Goal: Transaction & Acquisition: Download file/media

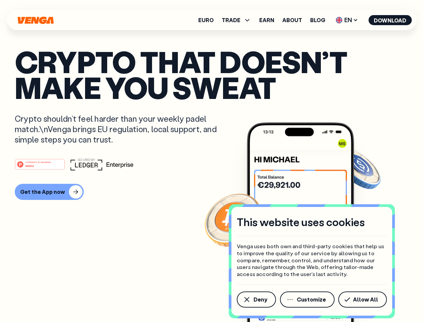
click at [211, 161] on div "#1 PRODUCT OF THE MONTH Web3" at bounding box center [212, 164] width 394 height 12
click at [256, 299] on span "Deny" at bounding box center [261, 299] width 14 height 5
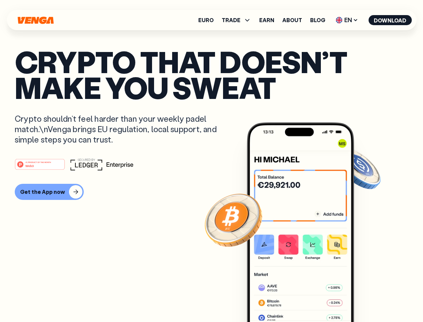
click at [308, 299] on img at bounding box center [300, 234] width 107 height 224
click at [364, 299] on article "Crypto that doesn’t make you sweat Crypto shouldn’t feel harder than your weekl…" at bounding box center [212, 174] width 394 height 251
click at [239, 20] on span "TRADE" at bounding box center [231, 19] width 19 height 5
click at [347, 20] on span "EN" at bounding box center [346, 20] width 27 height 11
click at [390, 20] on button "Download" at bounding box center [390, 20] width 43 height 10
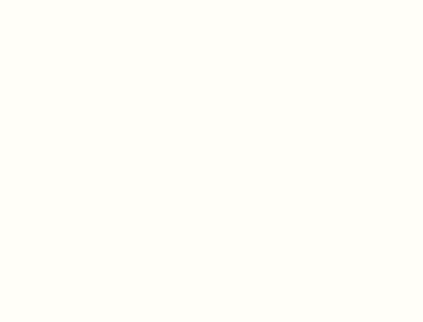
click at [211, 0] on html "This website uses cookies Venga uses both own and third-party cookies that help…" at bounding box center [211, 0] width 423 height 0
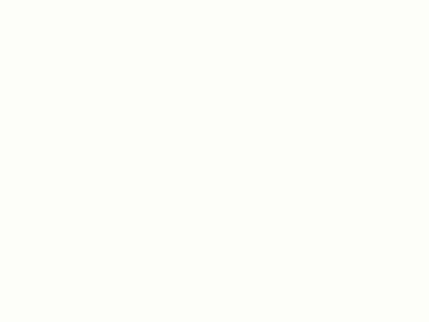
click at [48, 0] on html "This website uses cookies Venga uses both own and third-party cookies that help…" at bounding box center [214, 0] width 429 height 0
click at [41, 0] on html "This website uses cookies Venga uses both own and third-party cookies that help…" at bounding box center [214, 0] width 429 height 0
